Goal: Task Accomplishment & Management: Check status

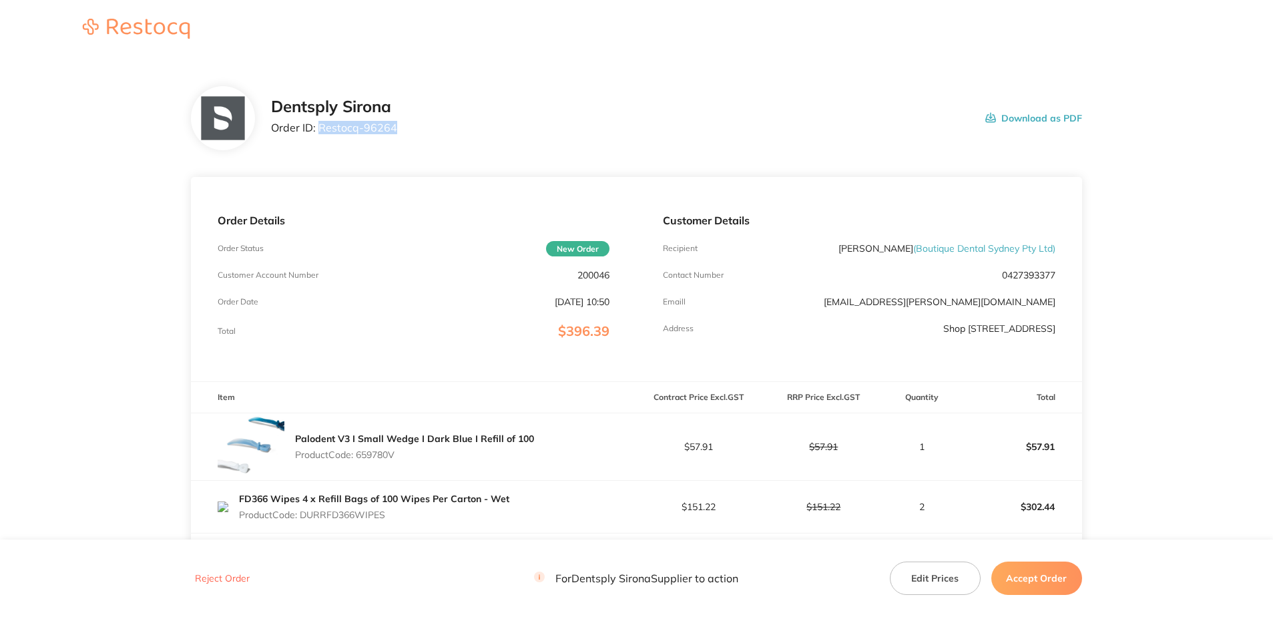
drag, startPoint x: 395, startPoint y: 134, endPoint x: 321, endPoint y: 132, distance: 74.1
click at [321, 132] on div "Dentsply Sirona Order ID: Restocq- 96264 Download as PDF" at bounding box center [676, 117] width 811 height 41
copy p "Restocq- 96264"
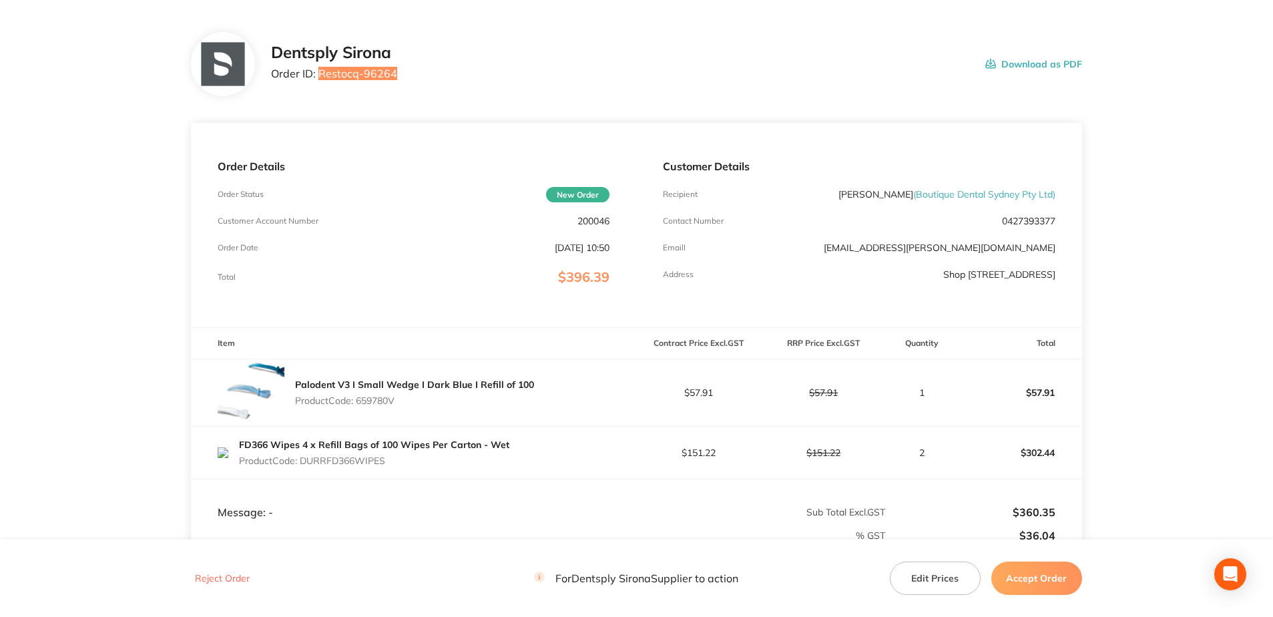
scroll to position [242, 0]
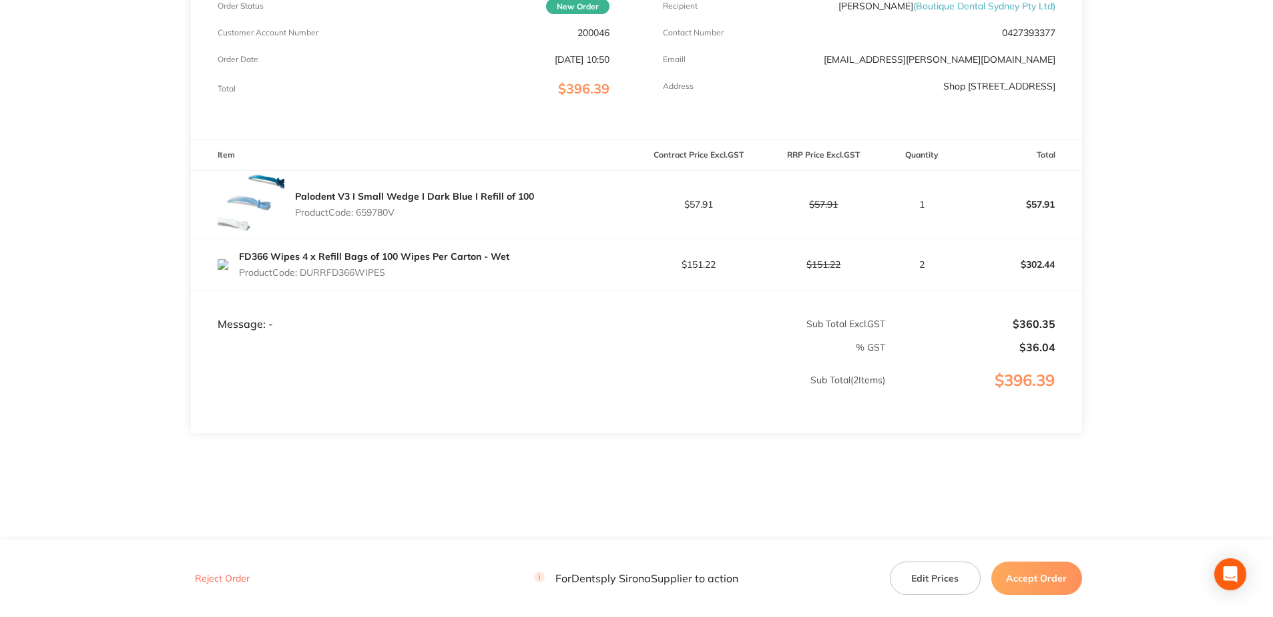
drag, startPoint x: 397, startPoint y: 214, endPoint x: 361, endPoint y: 212, distance: 36.8
click at [361, 212] on p "Product Code: 659780V" at bounding box center [414, 212] width 239 height 11
copy p "659780V"
click at [397, 262] on div "FD366 Wipes 4 x Refill Bags of 100 Wipes Per Carton - Wet Product Code: DURRFD3…" at bounding box center [374, 264] width 270 height 37
drag, startPoint x: 380, startPoint y: 273, endPoint x: 302, endPoint y: 273, distance: 78.1
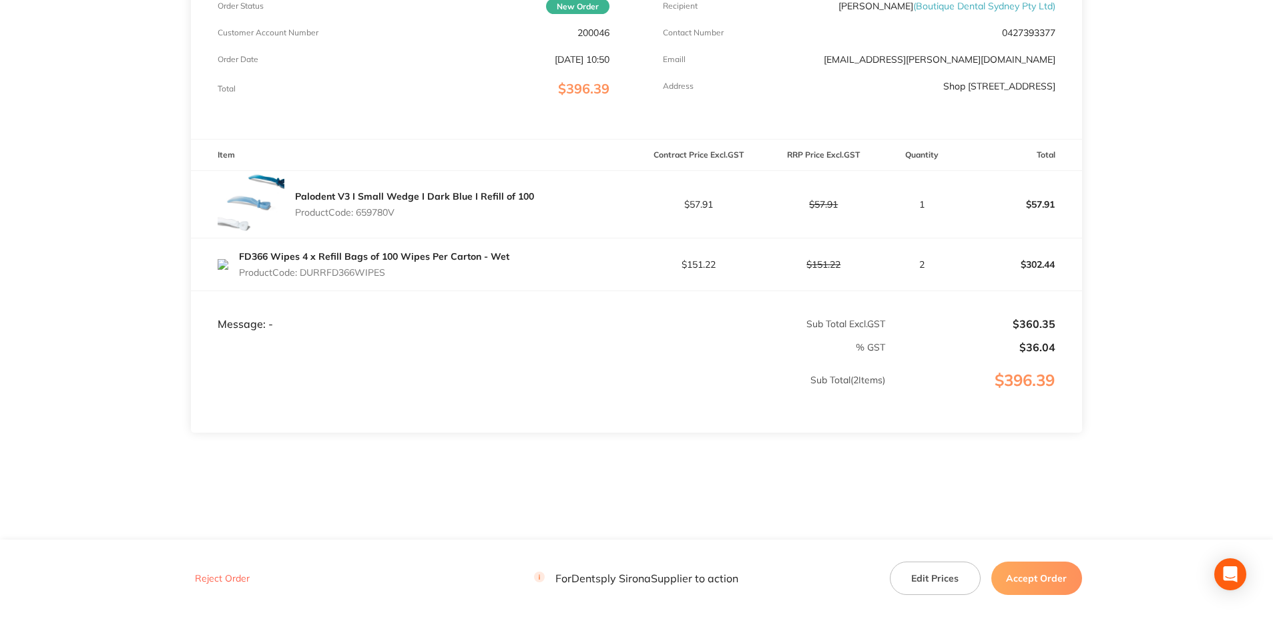
click at [302, 273] on p "Product Code: DURRFD366WIPES" at bounding box center [374, 272] width 270 height 11
copy p "DURRFD366WIPES"
click at [1032, 578] on button "Accept Order" at bounding box center [1037, 578] width 91 height 33
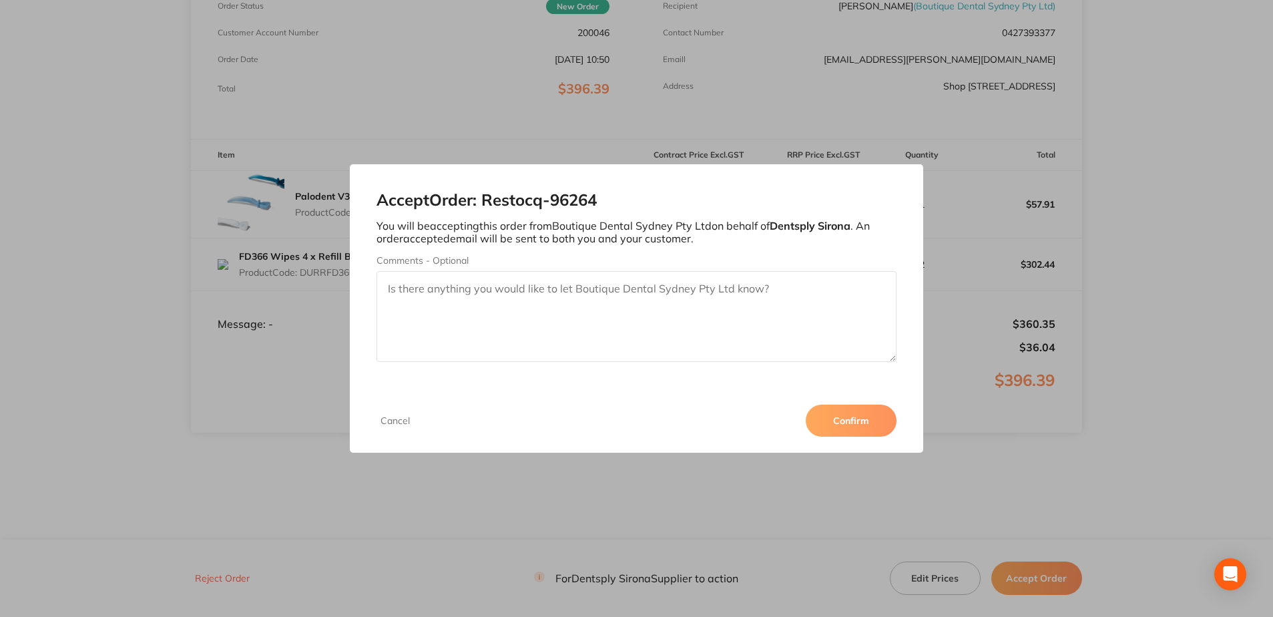
click at [842, 421] on button "Confirm" at bounding box center [851, 421] width 91 height 32
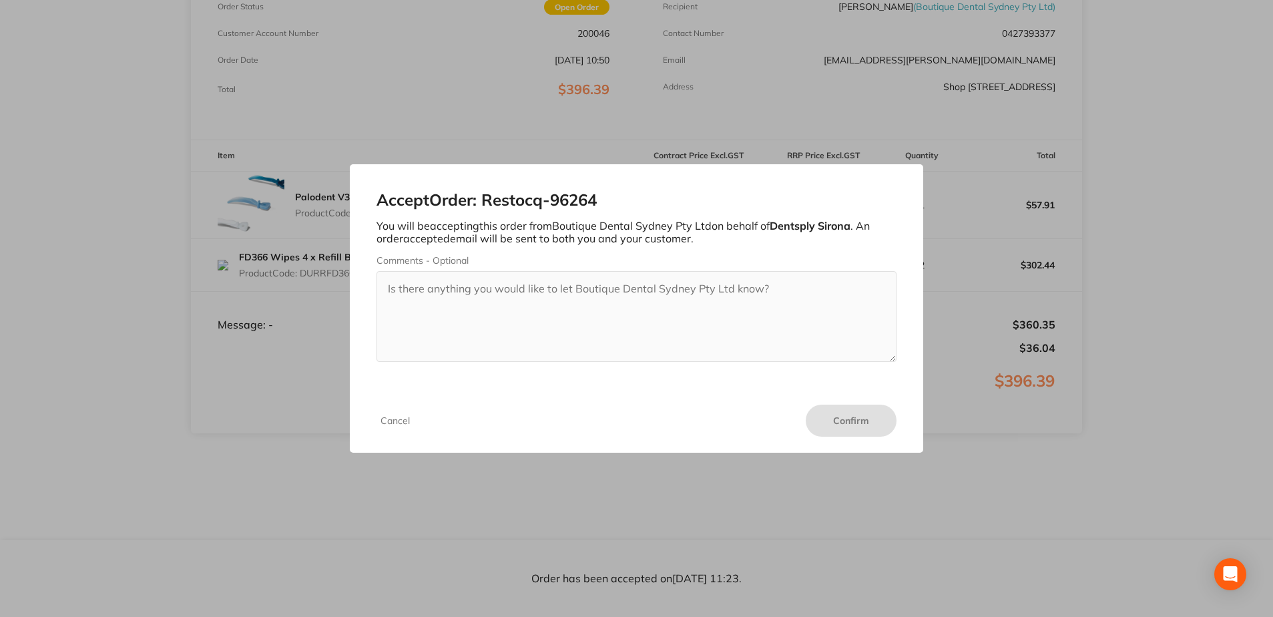
scroll to position [242, 0]
